Goal: Task Accomplishment & Management: Use online tool/utility

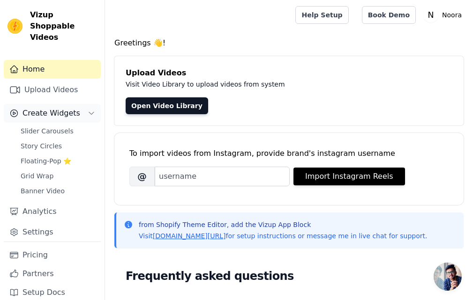
click at [68, 108] on span "Create Widgets" at bounding box center [51, 113] width 58 height 11
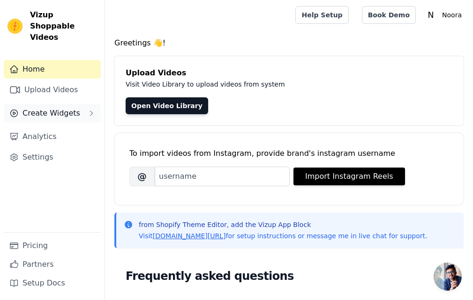
click at [67, 108] on span "Create Widgets" at bounding box center [51, 113] width 58 height 11
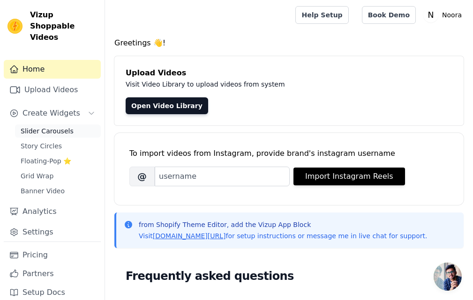
click at [55, 126] on span "Slider Carousels" at bounding box center [47, 130] width 53 height 9
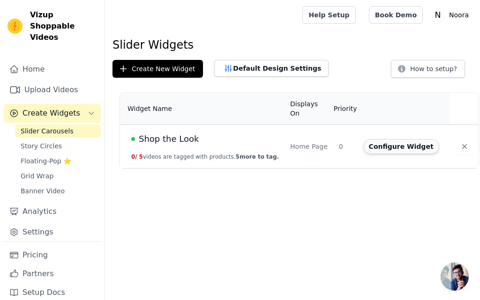
click at [380, 139] on button "Configure Widget" at bounding box center [401, 146] width 76 height 15
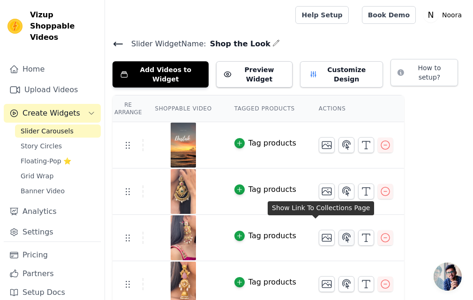
scroll to position [44, 0]
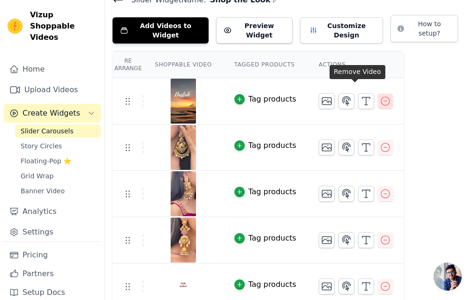
click at [379, 96] on icon "button" at bounding box center [384, 101] width 11 height 11
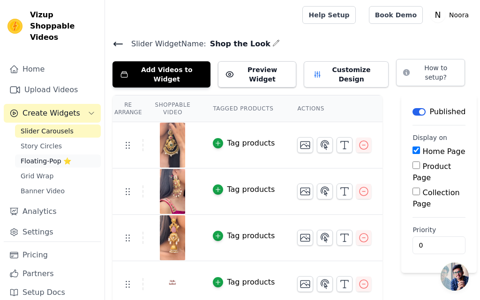
click at [45, 156] on span "Floating-Pop ⭐" at bounding box center [46, 160] width 51 height 9
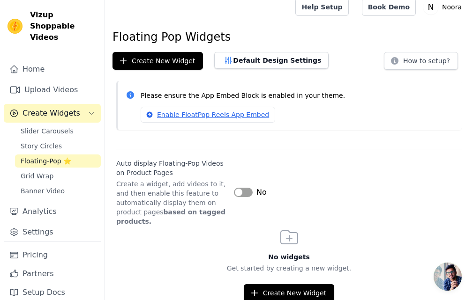
scroll to position [10, 0]
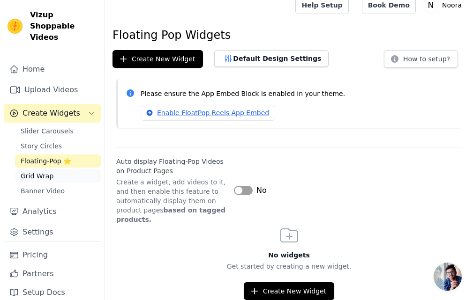
click at [41, 171] on span "Grid Wrap" at bounding box center [37, 175] width 33 height 9
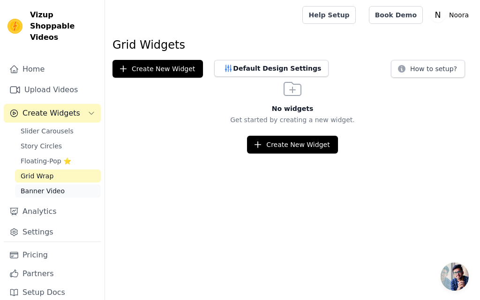
click at [40, 186] on span "Banner Video" at bounding box center [43, 190] width 44 height 9
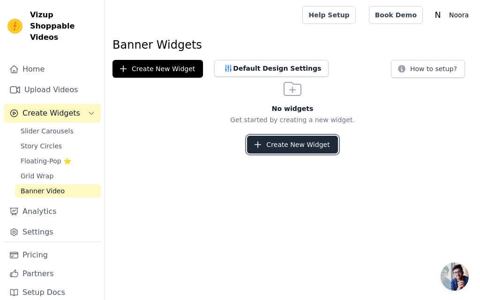
click at [295, 143] on button "Create New Widget" at bounding box center [292, 145] width 90 height 18
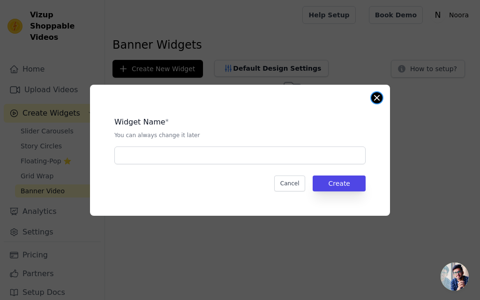
click at [376, 98] on button "Close modal" at bounding box center [376, 97] width 11 height 11
